Goal: Task Accomplishment & Management: Use online tool/utility

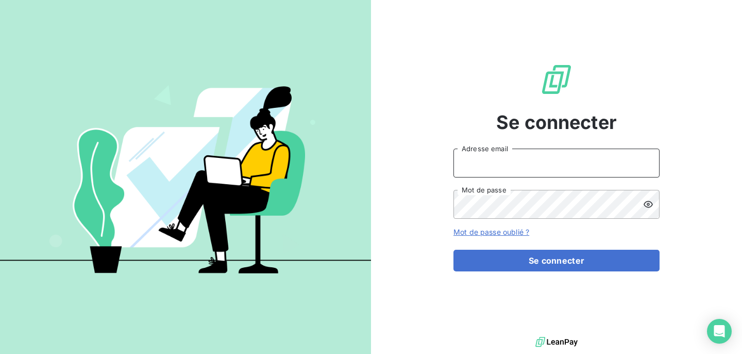
type input "[EMAIL_ADDRESS][DOMAIN_NAME]"
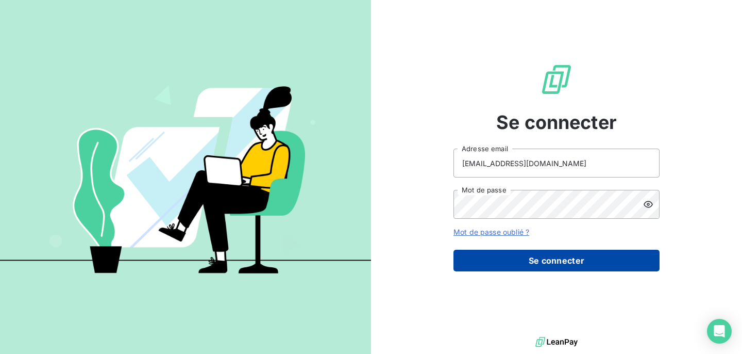
click at [532, 264] on button "Se connecter" at bounding box center [557, 260] width 206 height 22
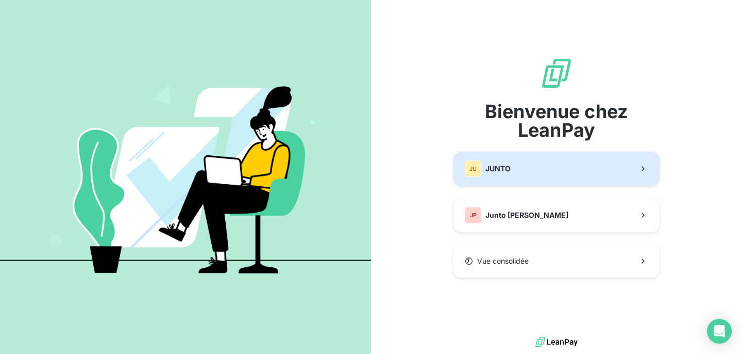
click at [521, 178] on button "JU JUNTO" at bounding box center [557, 169] width 206 height 34
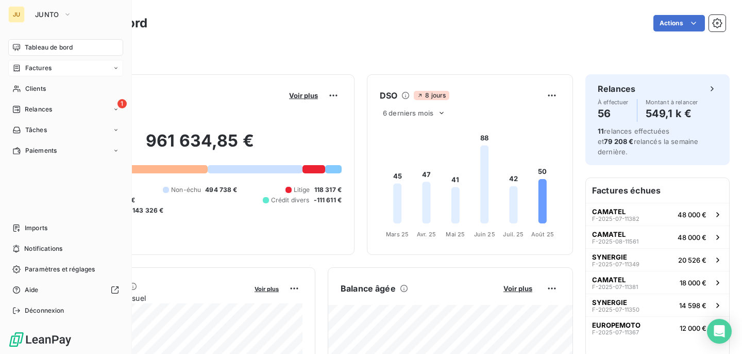
click at [48, 69] on span "Factures" at bounding box center [38, 67] width 26 height 9
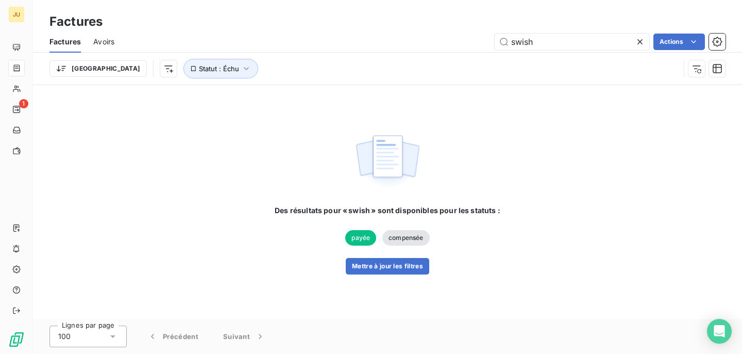
click at [639, 37] on icon at bounding box center [640, 42] width 10 height 10
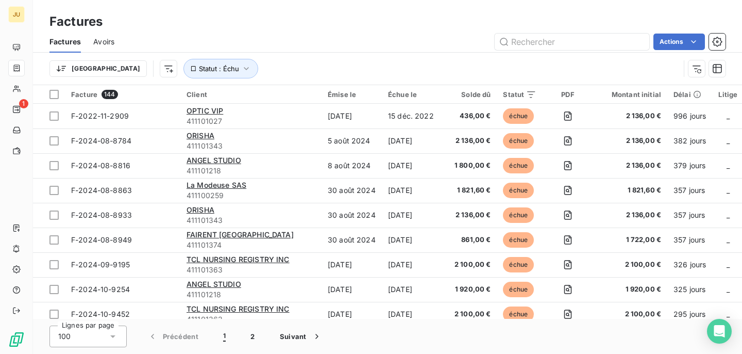
click at [107, 41] on span "Avoirs" at bounding box center [103, 42] width 21 height 10
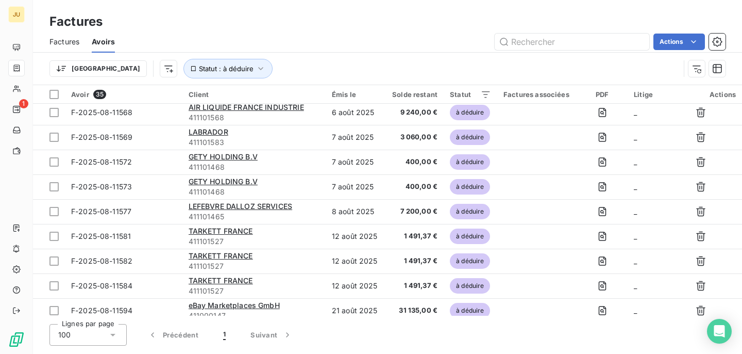
scroll to position [654, 0]
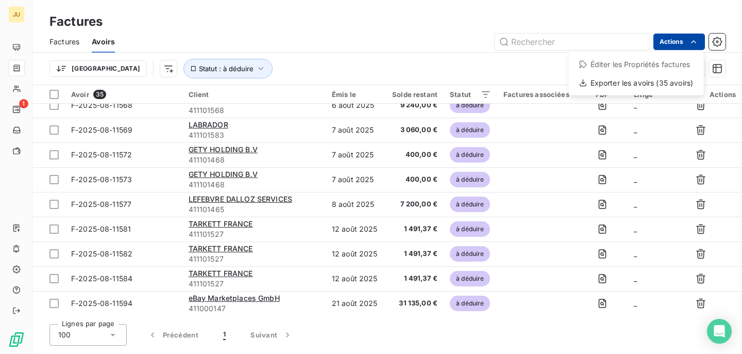
click at [675, 42] on html "JU 1 Factures Factures Avoirs Actions Éditer les Propriétés factures Exporter l…" at bounding box center [371, 177] width 742 height 354
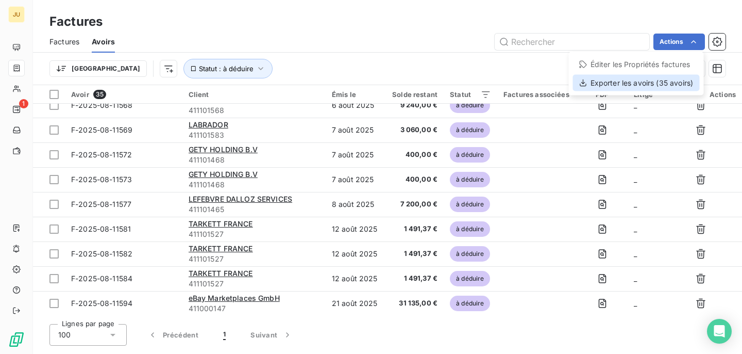
click at [645, 85] on div "Exporter les avoirs (35 avoirs)" at bounding box center [636, 83] width 127 height 16
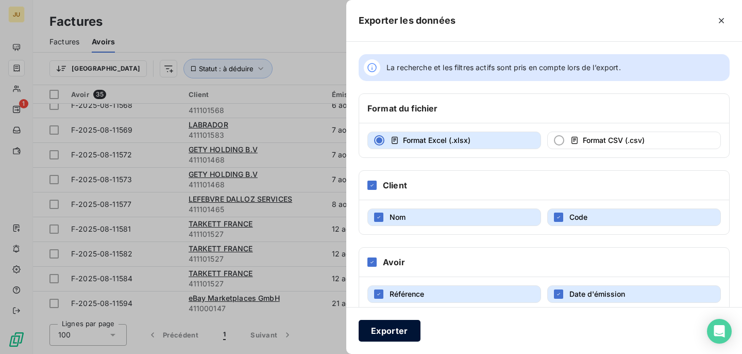
click at [371, 335] on button "Exporter" at bounding box center [390, 331] width 62 height 22
